Goal: Task Accomplishment & Management: Complete application form

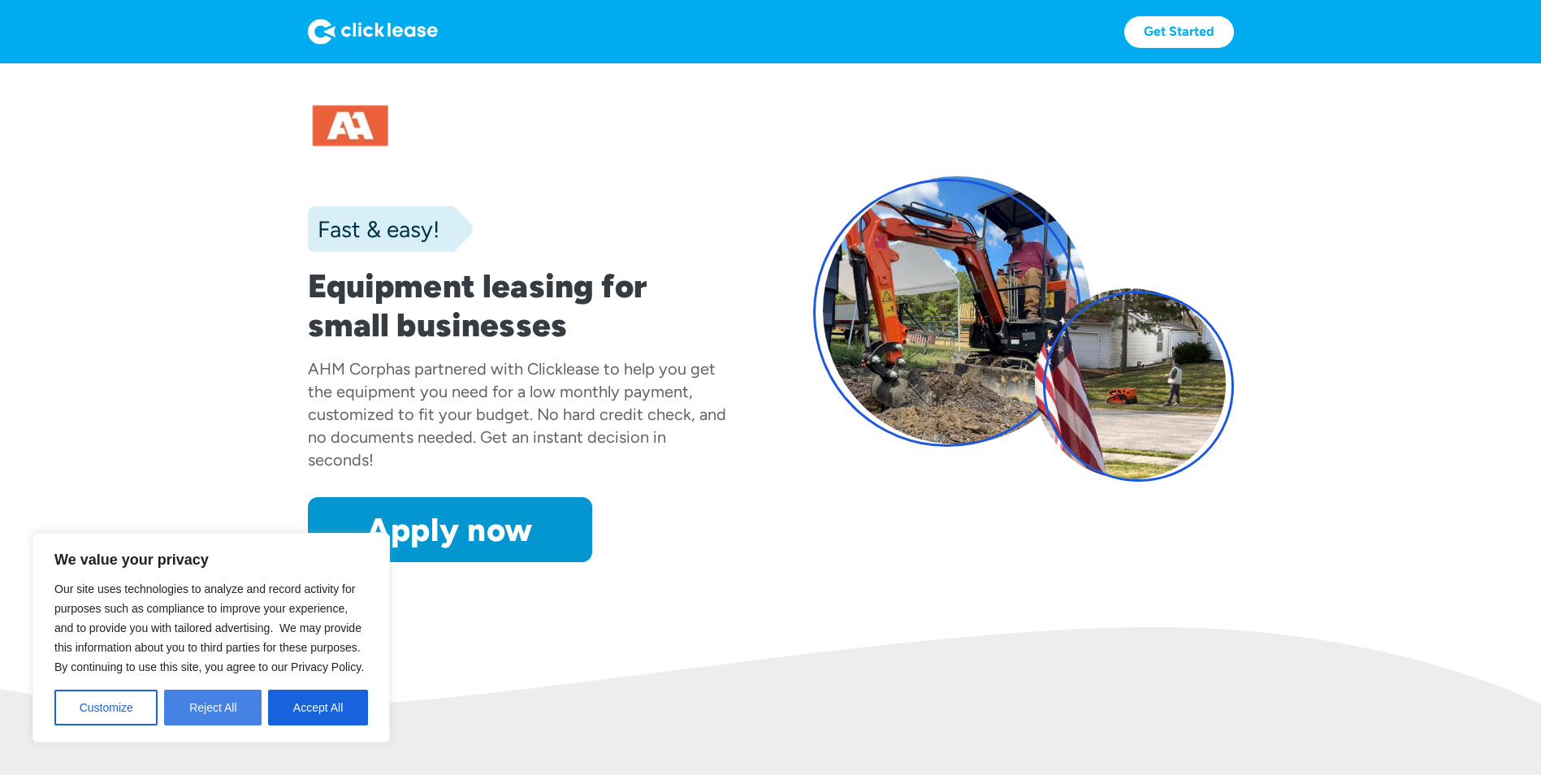
click at [209, 703] on button "Reject All" at bounding box center [212, 708] width 97 height 36
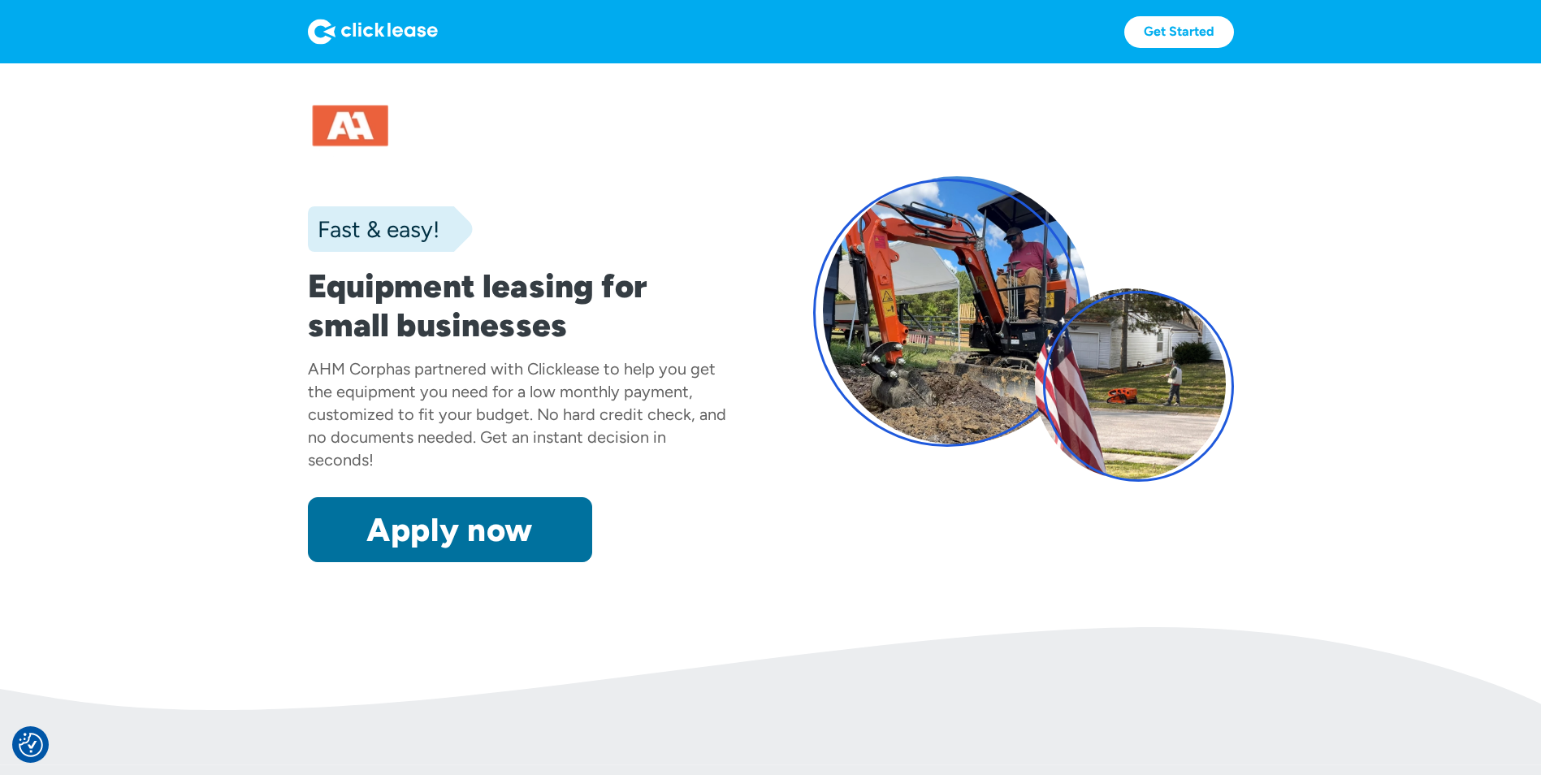
click at [474, 541] on link "Apply now" at bounding box center [450, 529] width 284 height 65
